Goal: Task Accomplishment & Management: Manage account settings

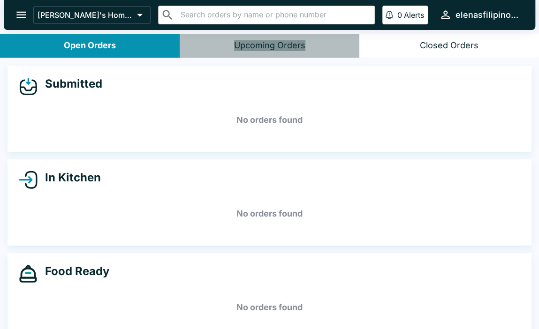
click at [271, 38] on button "Upcoming Orders" at bounding box center [270, 46] width 180 height 24
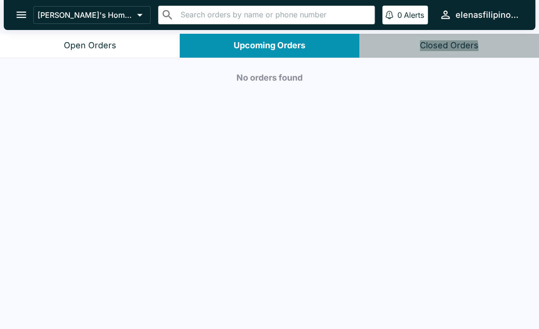
click at [429, 50] on div "Closed Orders" at bounding box center [449, 45] width 59 height 11
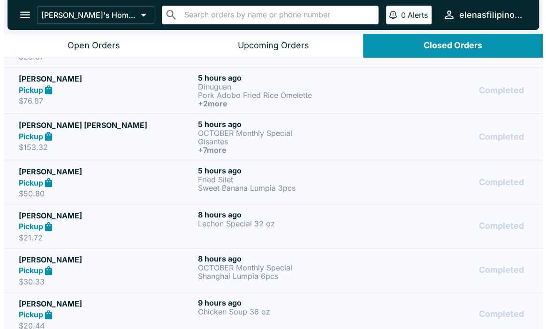
scroll to position [94, 0]
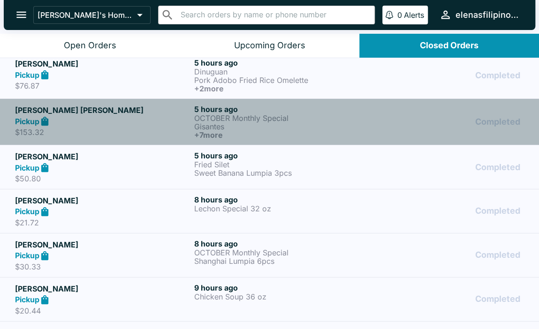
click at [339, 135] on h6 "+ 7 more" at bounding box center [281, 135] width 175 height 8
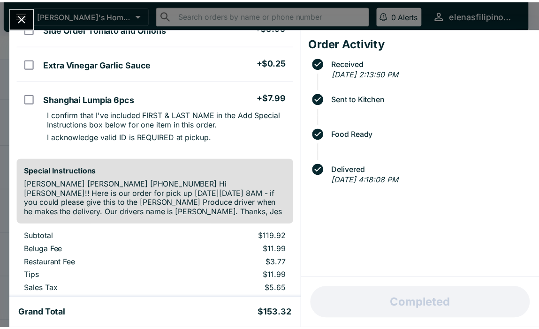
scroll to position [701, 0]
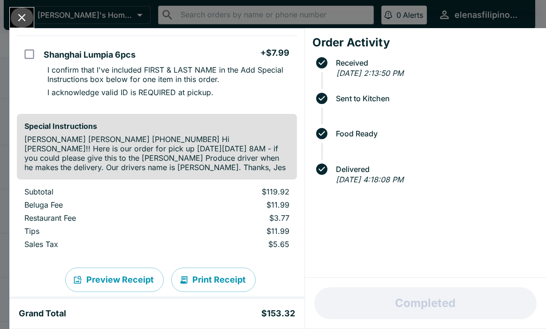
click at [20, 15] on icon "Close" at bounding box center [22, 18] width 8 height 8
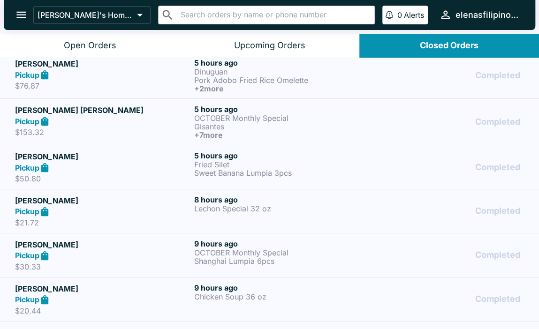
click at [22, 11] on icon "open drawer" at bounding box center [21, 14] width 13 height 13
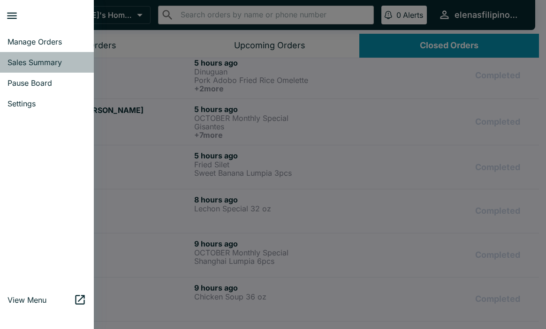
click at [55, 59] on span "Sales Summary" at bounding box center [47, 62] width 79 height 9
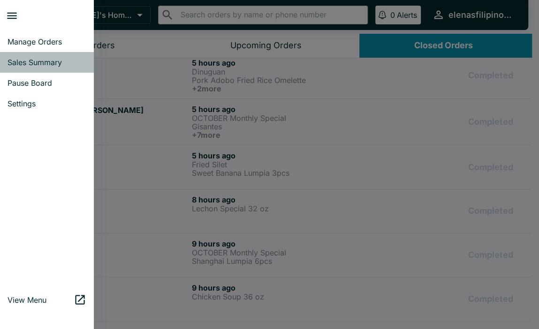
select select "03:00"
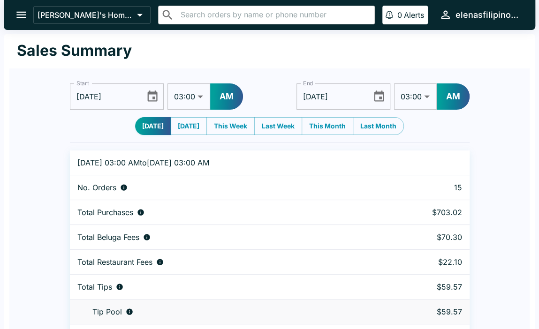
click at [14, 12] on button "open drawer" at bounding box center [21, 15] width 24 height 24
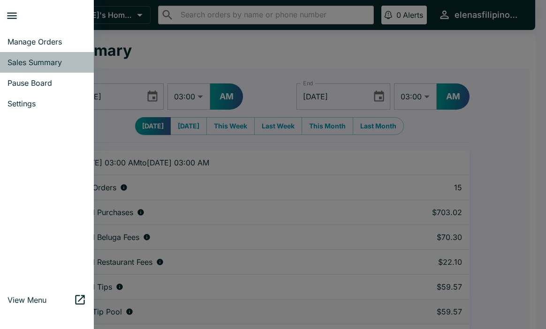
click at [27, 66] on span "Sales Summary" at bounding box center [47, 62] width 79 height 9
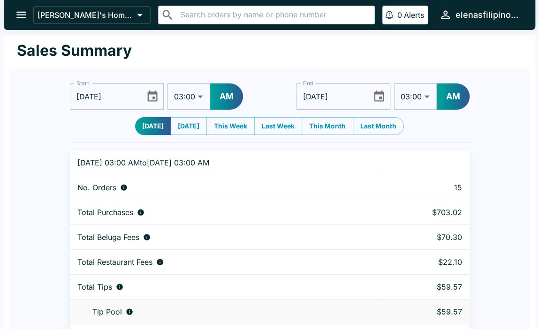
click at [10, 14] on button "open drawer" at bounding box center [21, 15] width 24 height 24
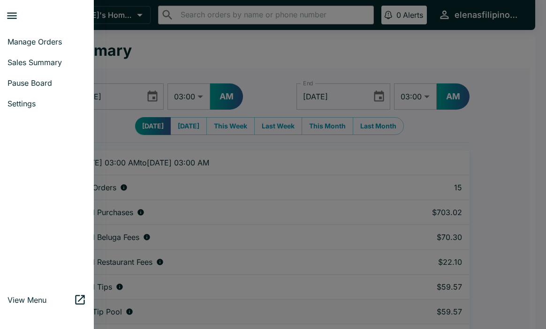
click at [38, 42] on span "Manage Orders" at bounding box center [47, 41] width 79 height 9
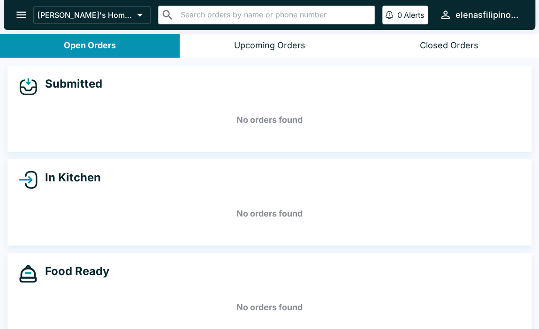
click at [433, 45] on div "Closed Orders" at bounding box center [449, 45] width 59 height 11
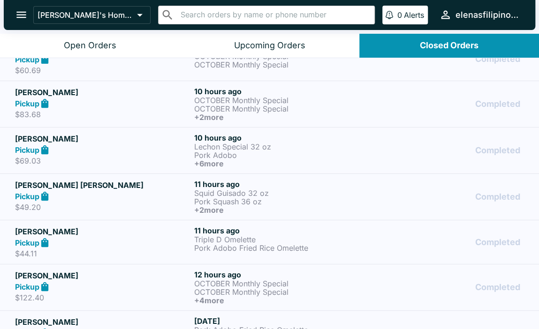
scroll to position [469, 0]
